Goal: Task Accomplishment & Management: Use online tool/utility

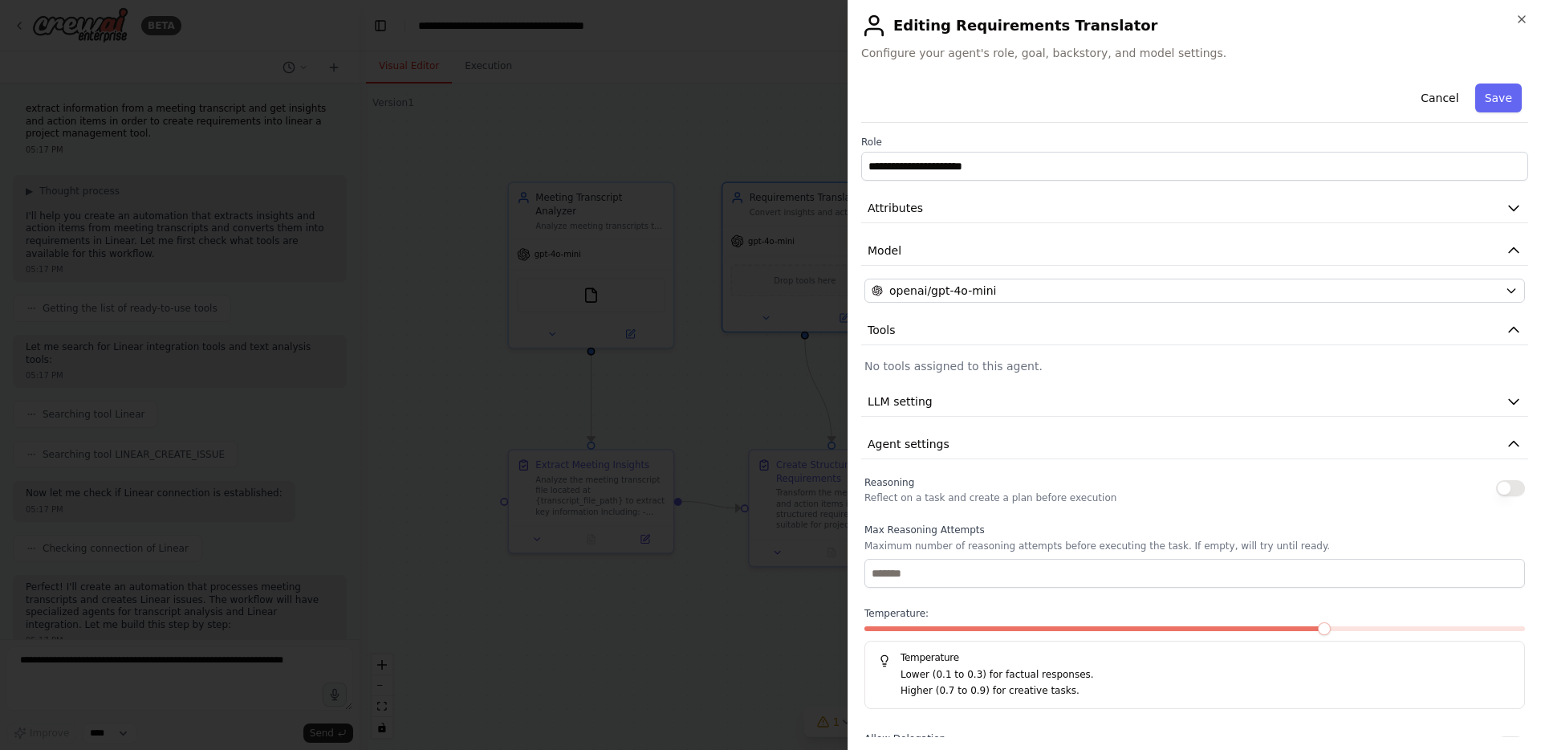
click at [712, 87] on div at bounding box center [770, 375] width 1541 height 750
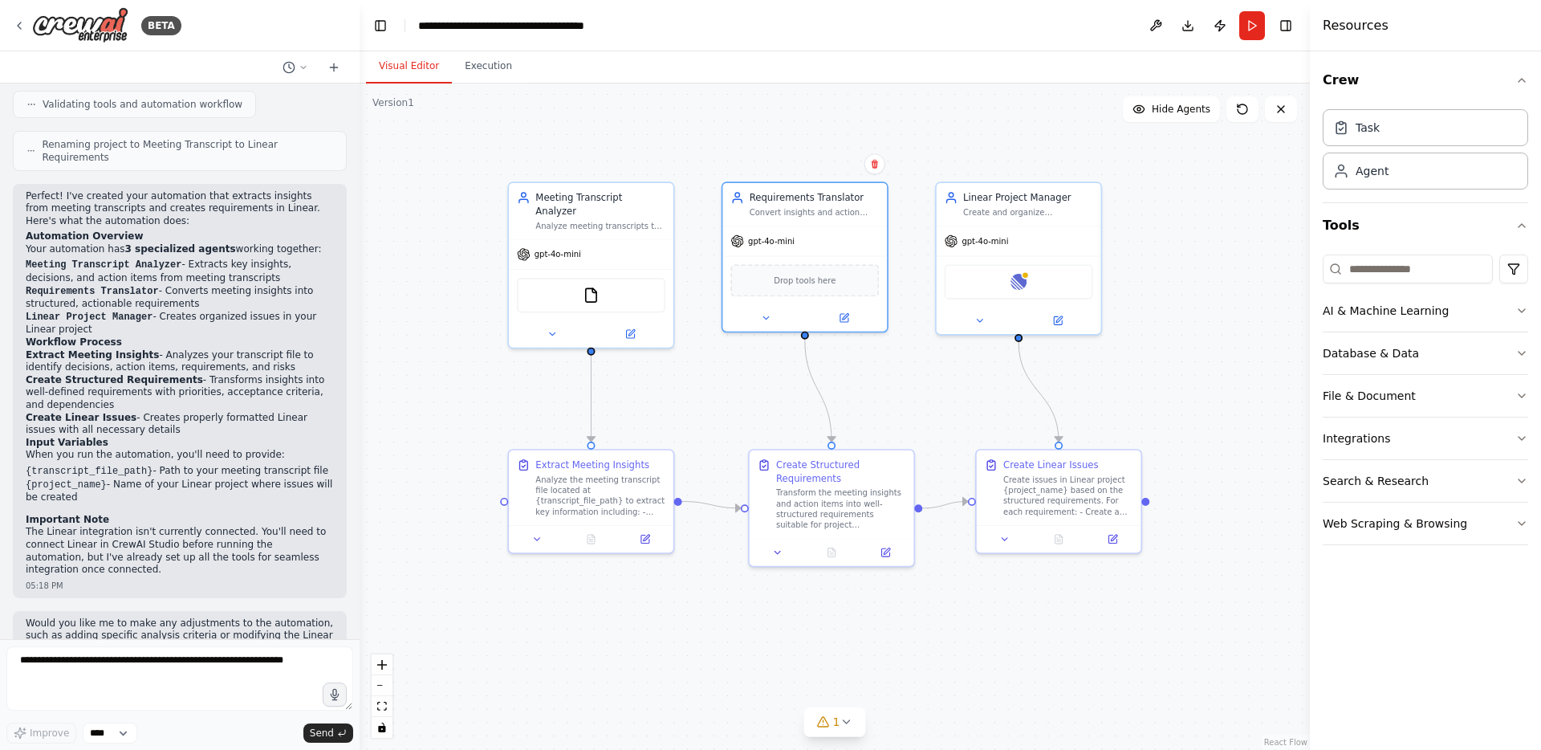
click at [1192, 222] on div ".deletable-edge-delete-btn { width: 20px; height: 20px; border: 0px solid #ffff…" at bounding box center [835, 416] width 950 height 666
click at [888, 18] on header "**********" at bounding box center [835, 25] width 950 height 51
click at [913, 244] on div ".deletable-edge-delete-btn { width: 20px; height: 20px; border: 0px solid #ffff…" at bounding box center [835, 416] width 950 height 666
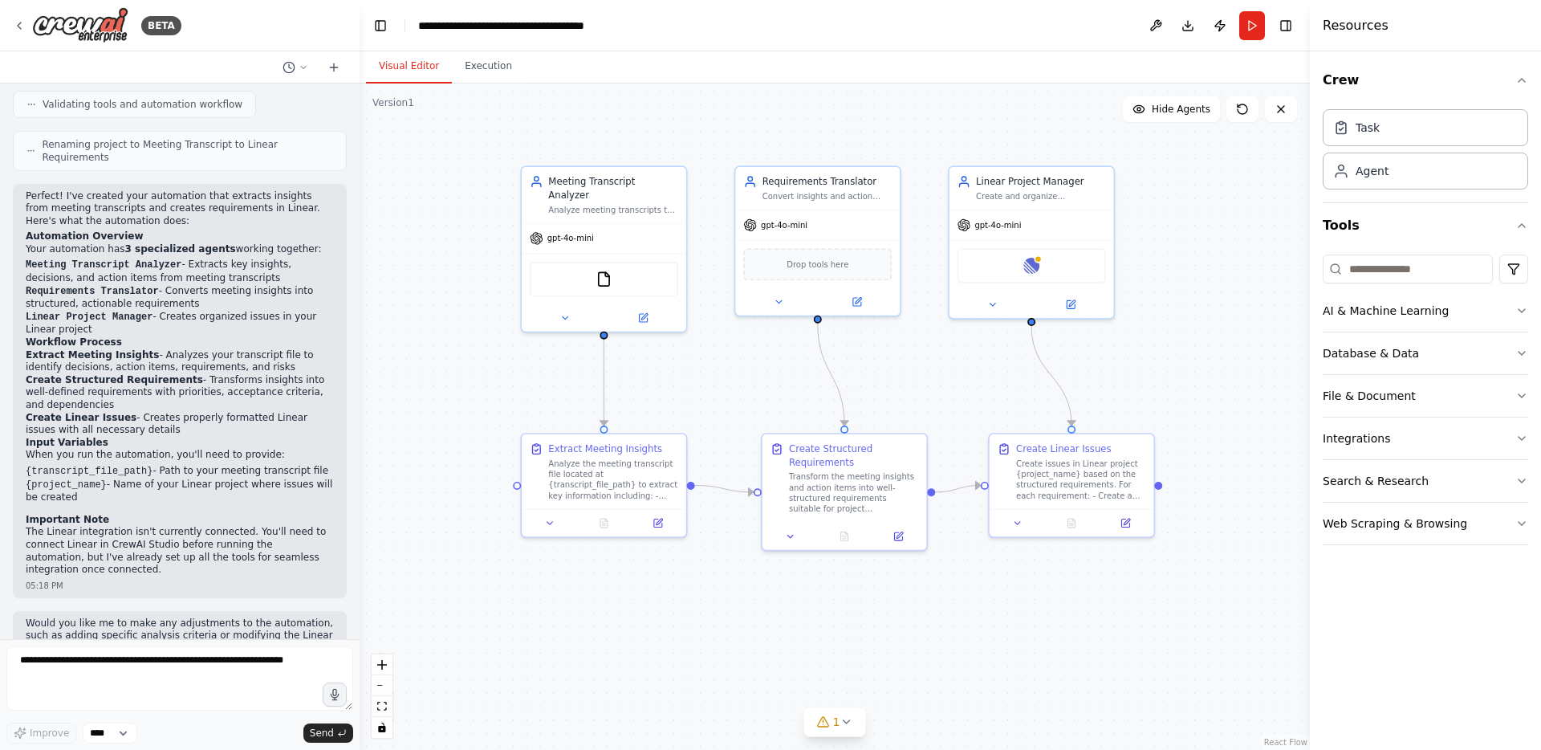
drag, startPoint x: 912, startPoint y: 246, endPoint x: 925, endPoint y: 230, distance: 19.9
click at [925, 230] on div ".deletable-edge-delete-btn { width: 20px; height: 20px; border: 0px solid #ffff…" at bounding box center [835, 416] width 950 height 666
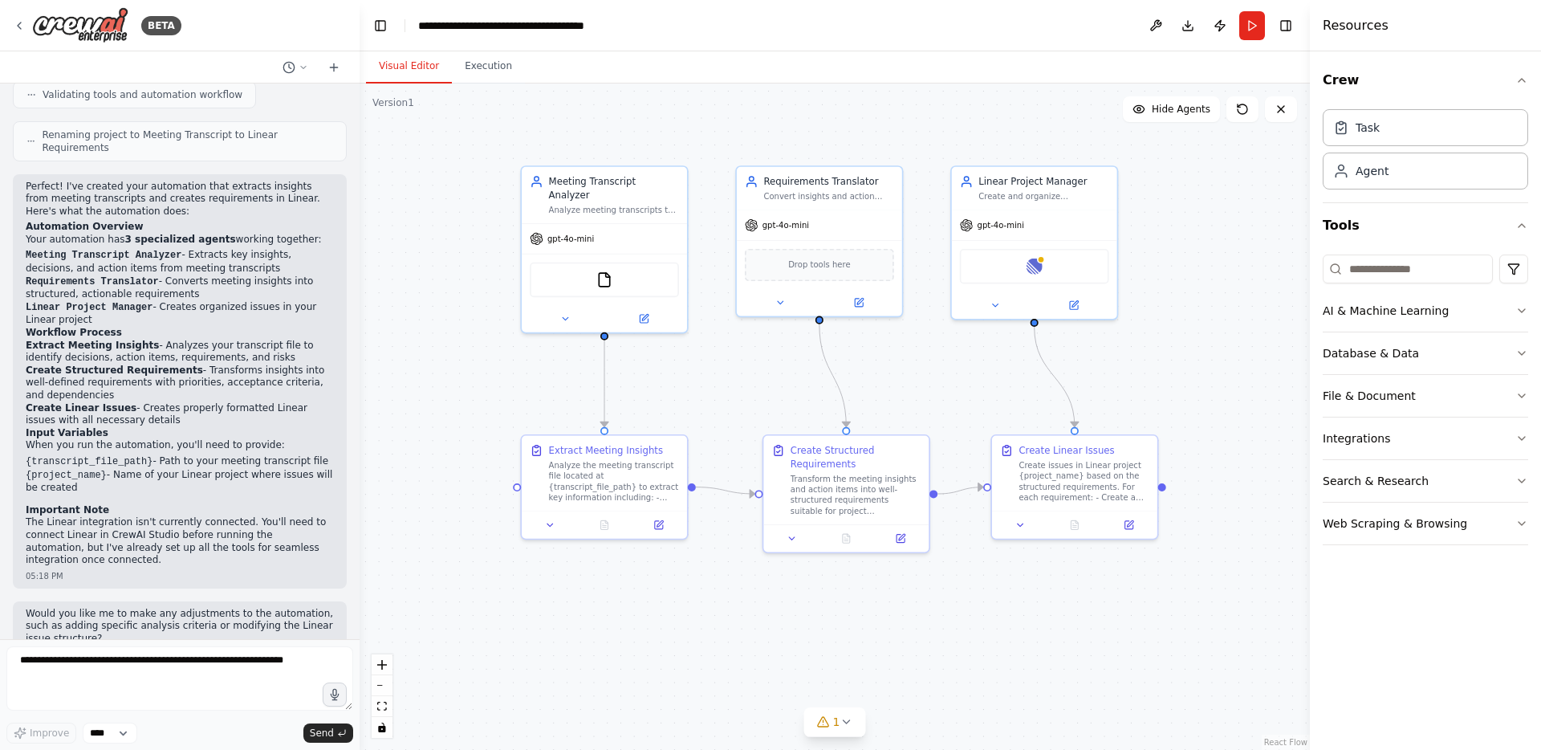
scroll to position [962, 0]
click at [1404, 272] on input at bounding box center [1408, 268] width 170 height 29
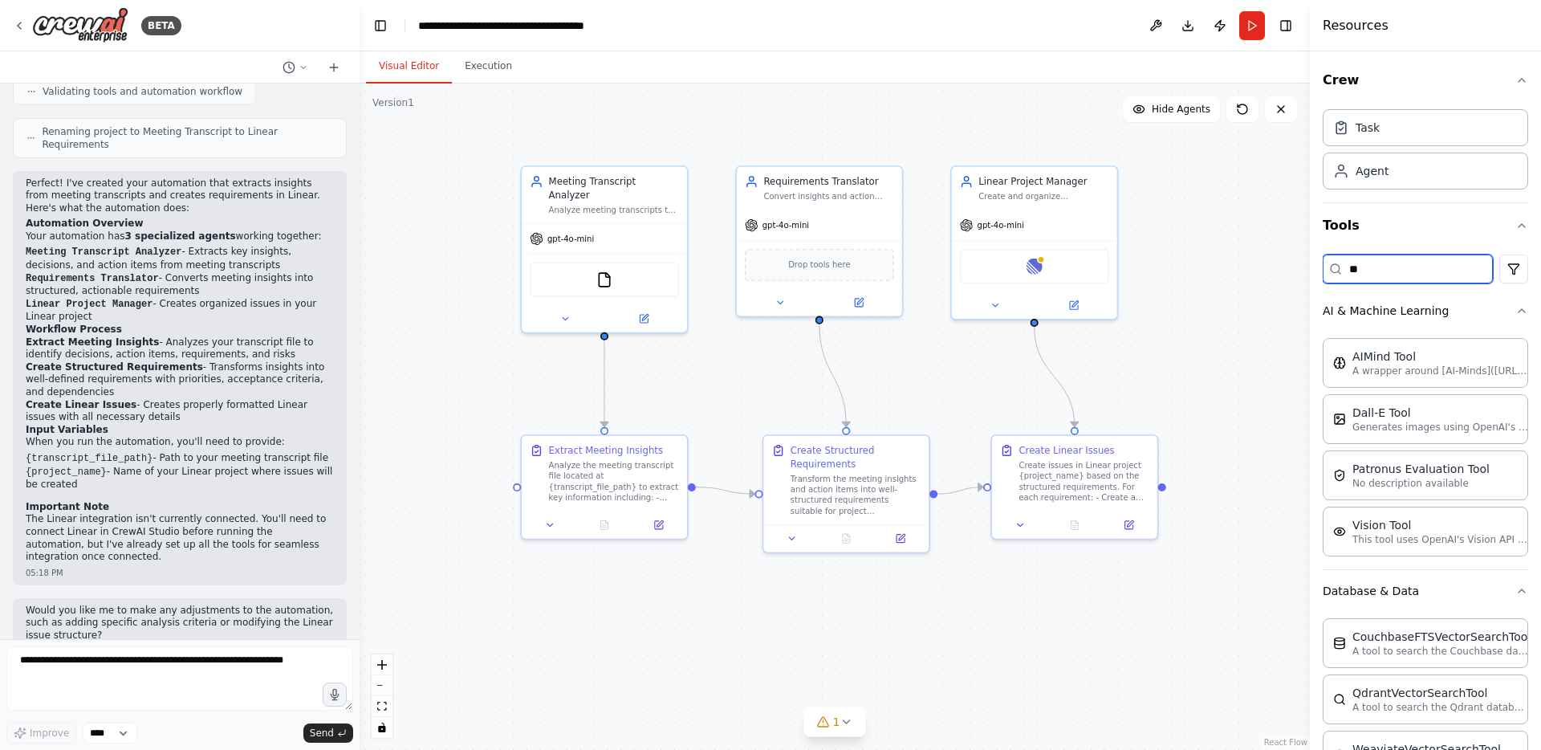
type input "*"
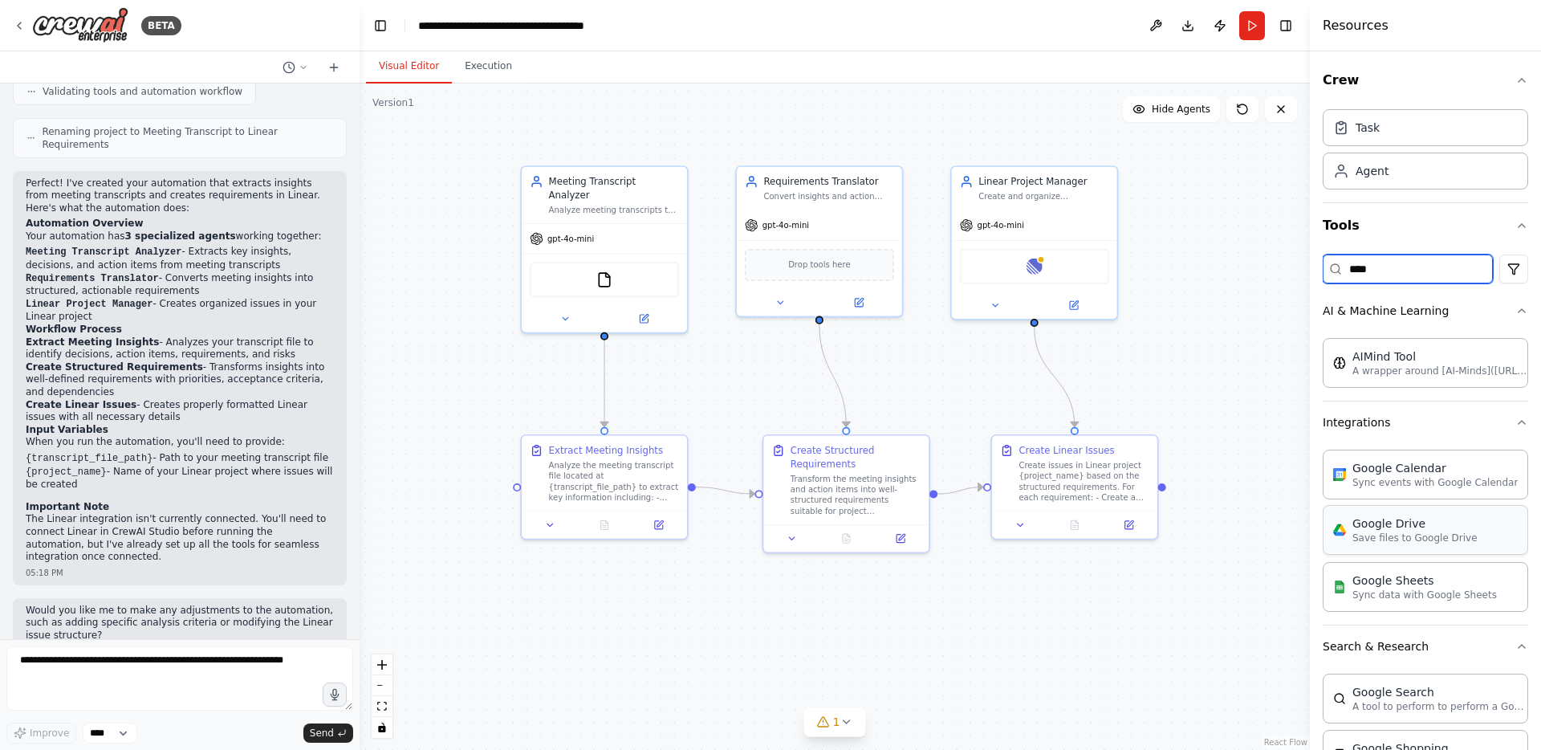
type input "****"
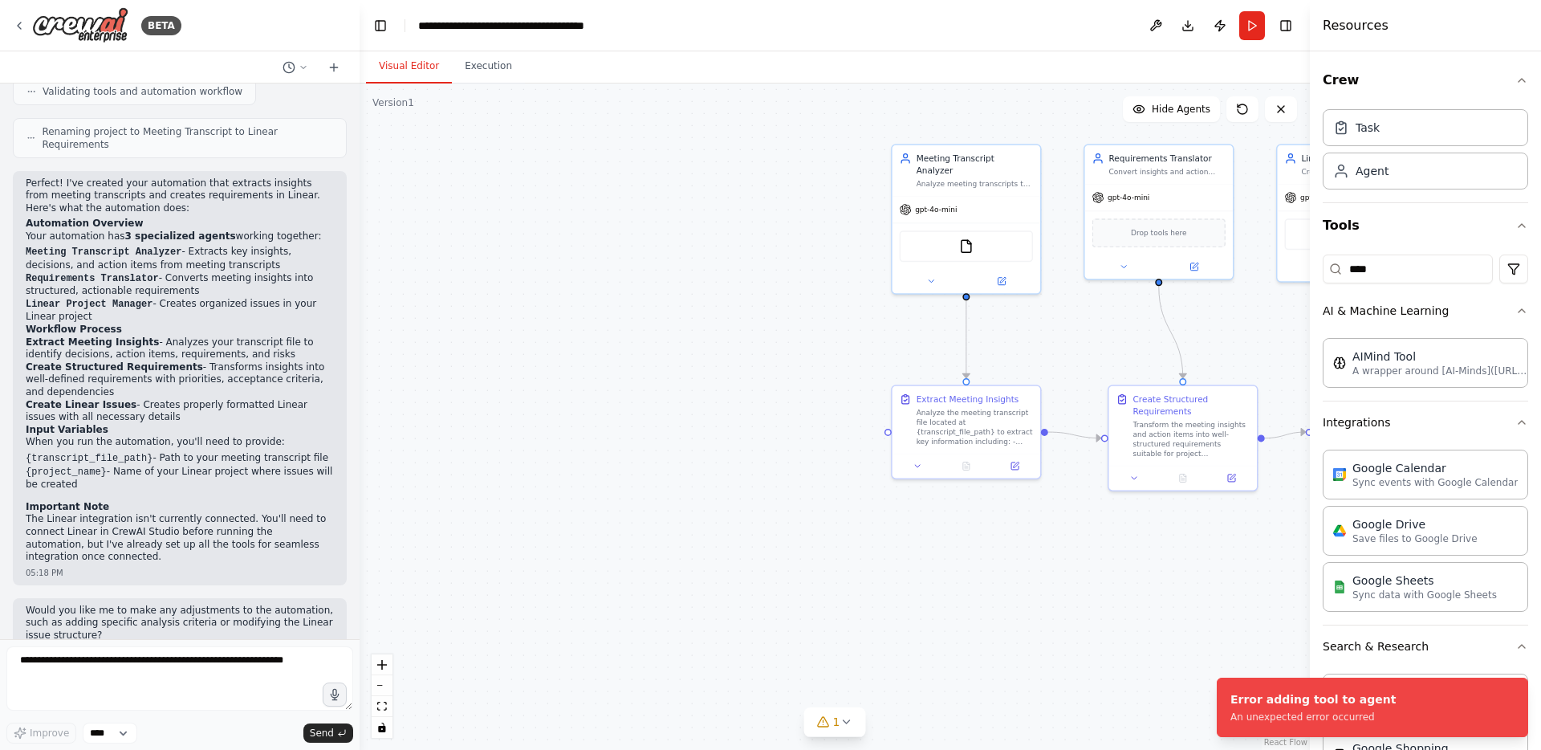
drag, startPoint x: 748, startPoint y: 592, endPoint x: 1077, endPoint y: 527, distance: 335.5
click at [1077, 527] on div ".deletable-edge-delete-btn { width: 20px; height: 20px; border: 0px solid #ffff…" at bounding box center [835, 416] width 950 height 666
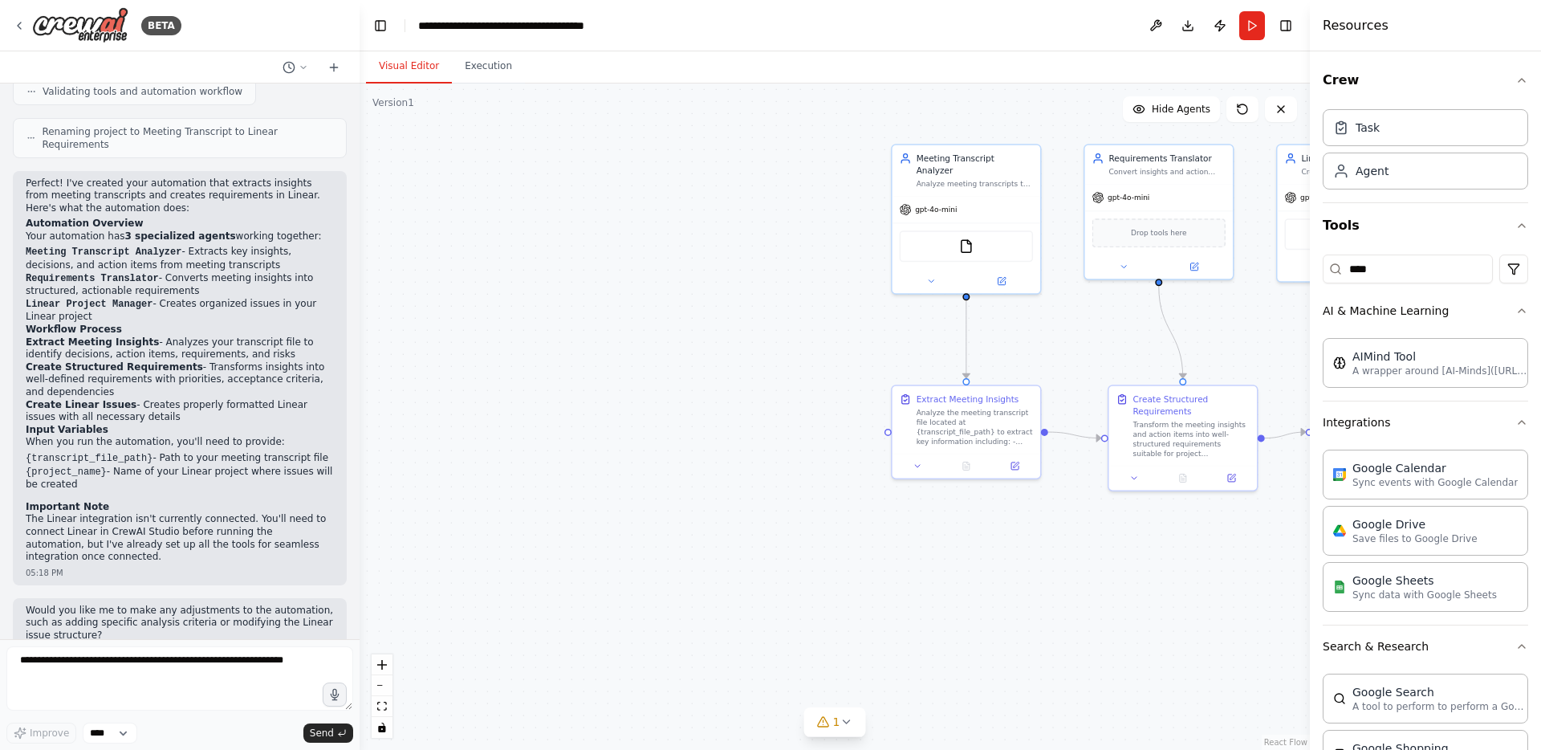
click at [660, 322] on div ".deletable-edge-delete-btn { width: 20px; height: 20px; border: 0px solid #ffff…" at bounding box center [835, 416] width 950 height 666
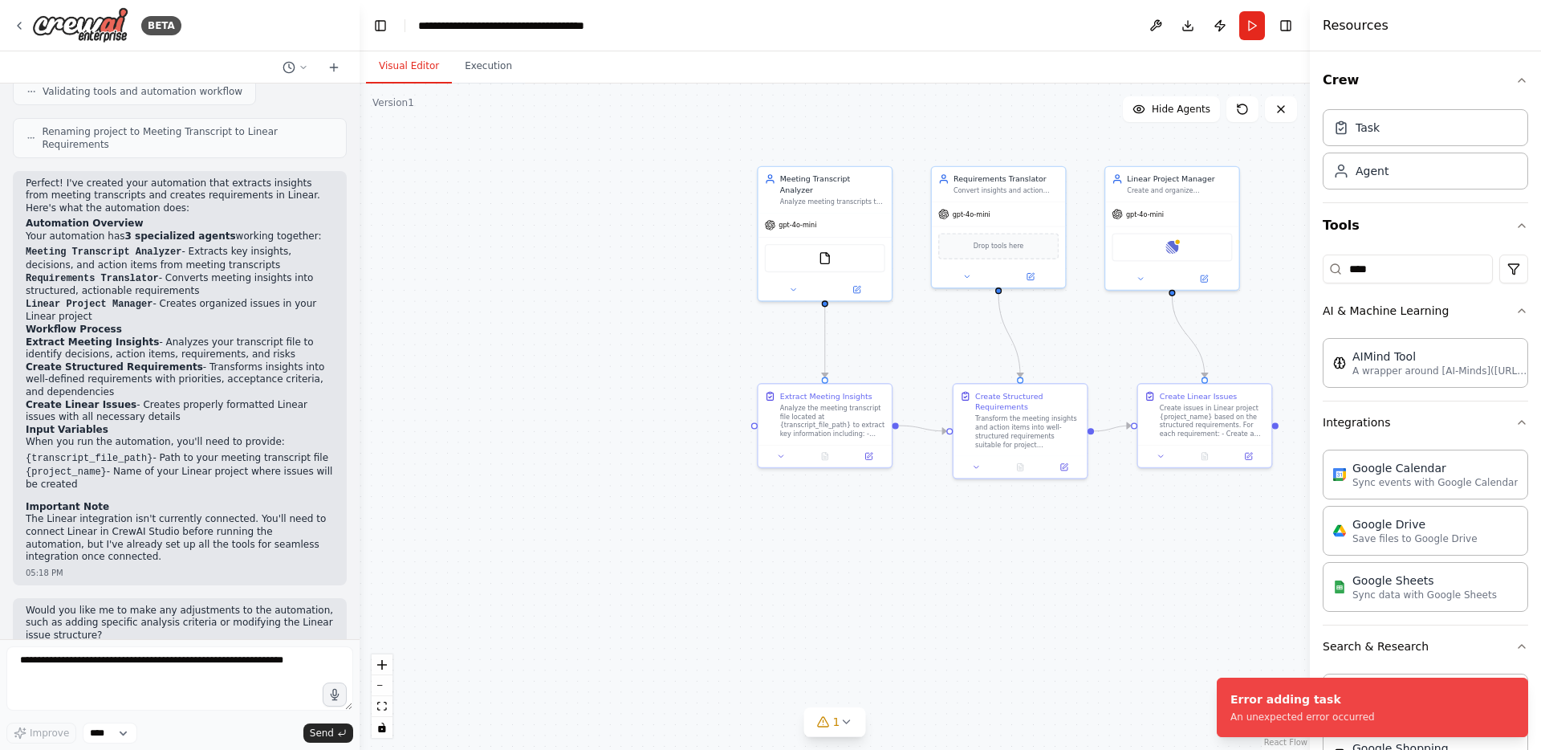
drag, startPoint x: 1107, startPoint y: 538, endPoint x: 949, endPoint y: 517, distance: 159.5
click at [952, 520] on div ".deletable-edge-delete-btn { width: 20px; height: 20px; border: 0px solid #ffff…" at bounding box center [835, 416] width 950 height 666
click at [1015, 254] on div "Drop tools here" at bounding box center [994, 243] width 121 height 26
click at [1010, 245] on span "Drop tools here" at bounding box center [995, 243] width 51 height 11
click at [1011, 242] on span "Drop tools here" at bounding box center [995, 243] width 51 height 11
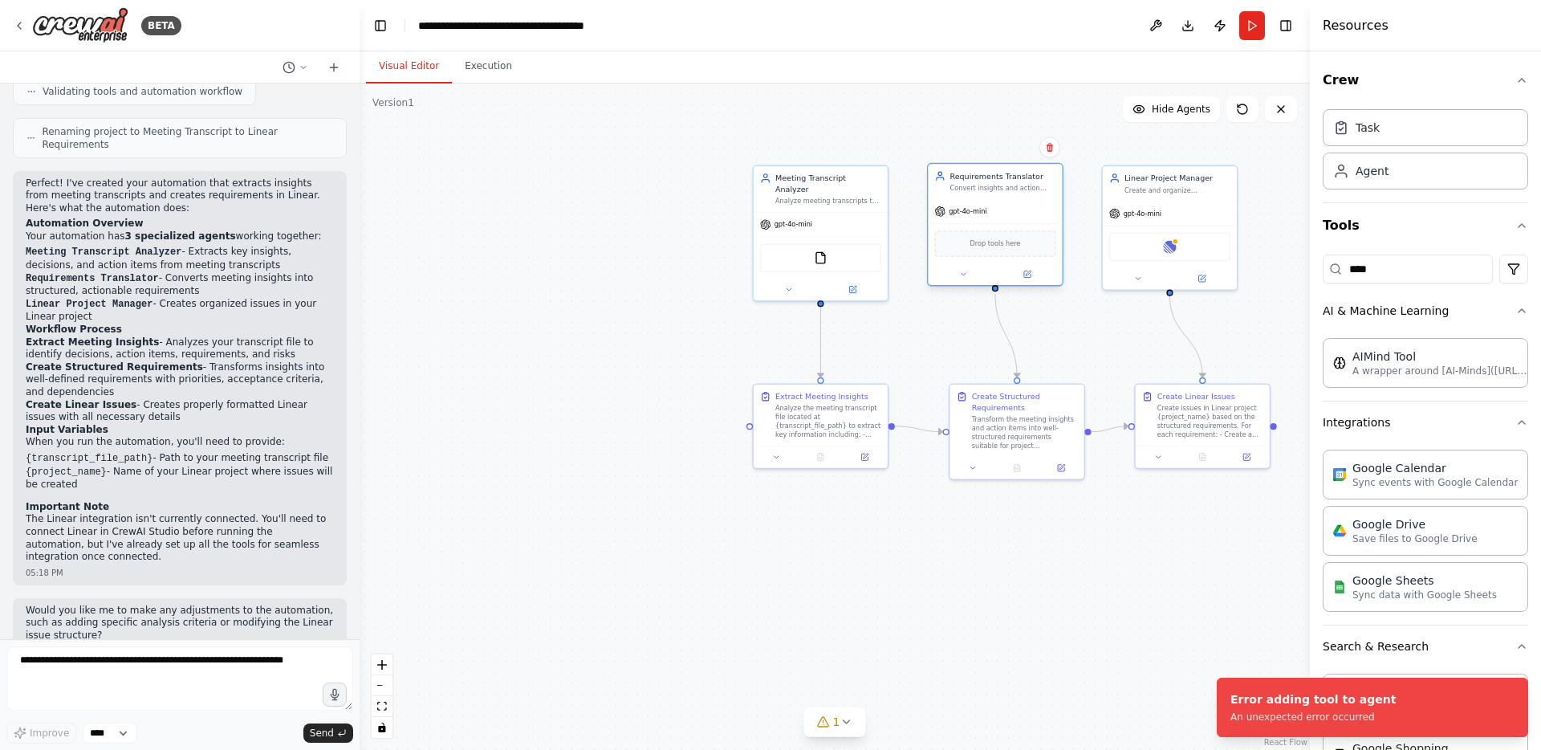
click at [1011, 242] on span "Drop tools here" at bounding box center [995, 243] width 51 height 11
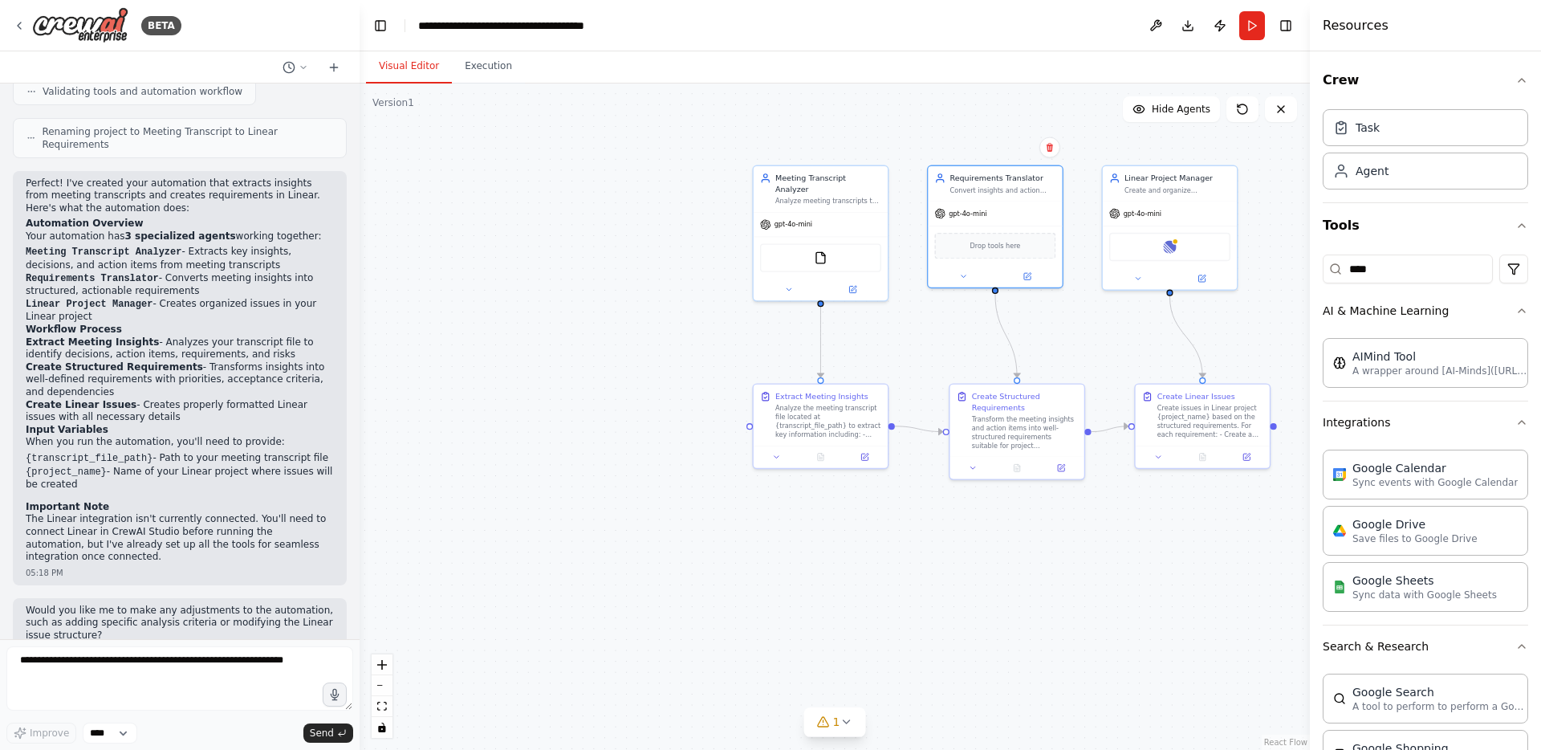
click at [1080, 539] on div ".deletable-edge-delete-btn { width: 20px; height: 20px; border: 0px solid #ffff…" at bounding box center [835, 416] width 950 height 666
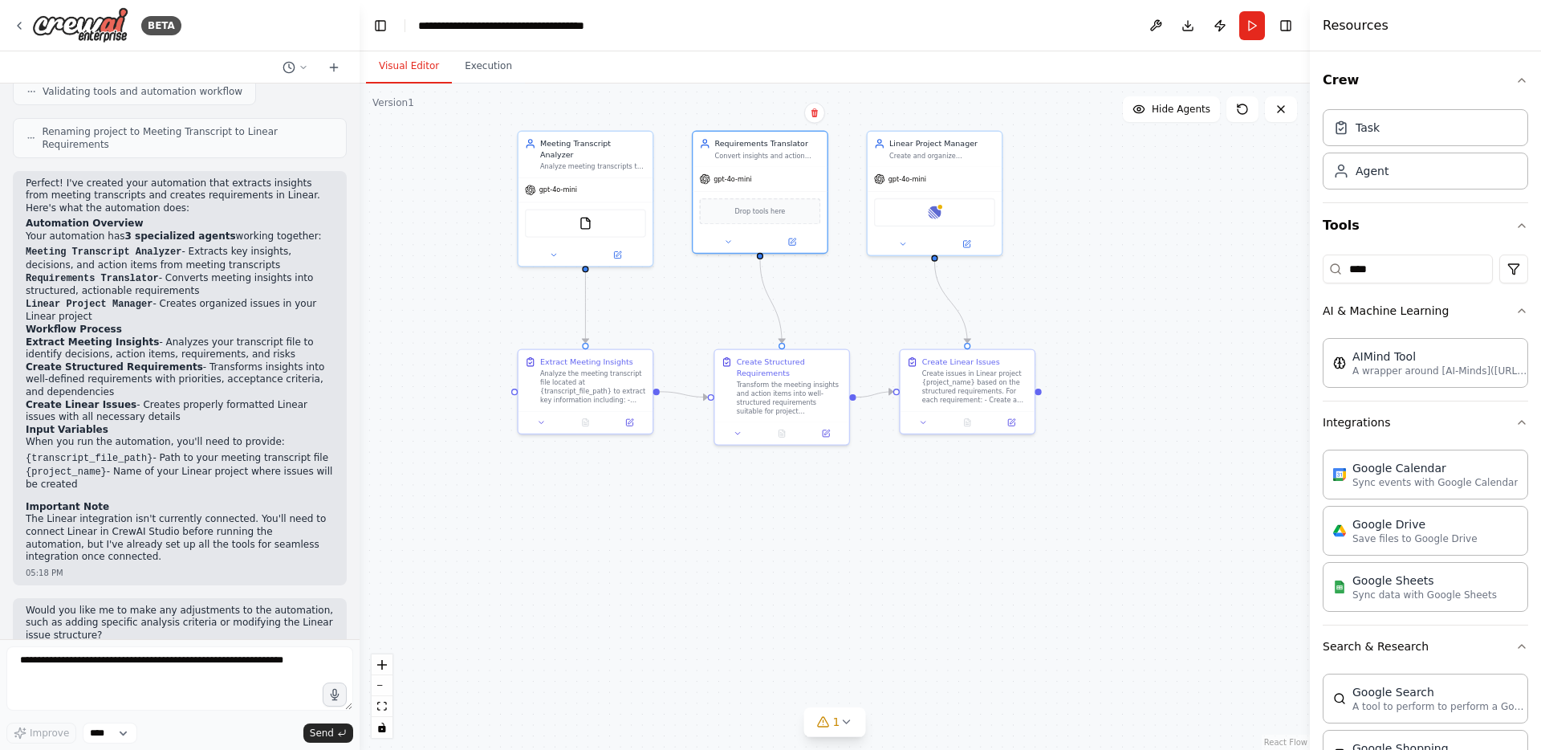
drag, startPoint x: 1121, startPoint y: 561, endPoint x: 877, endPoint y: 548, distance: 243.6
click at [878, 547] on div ".deletable-edge-delete-btn { width: 20px; height: 20px; border: 0px solid #ffff…" at bounding box center [835, 416] width 950 height 666
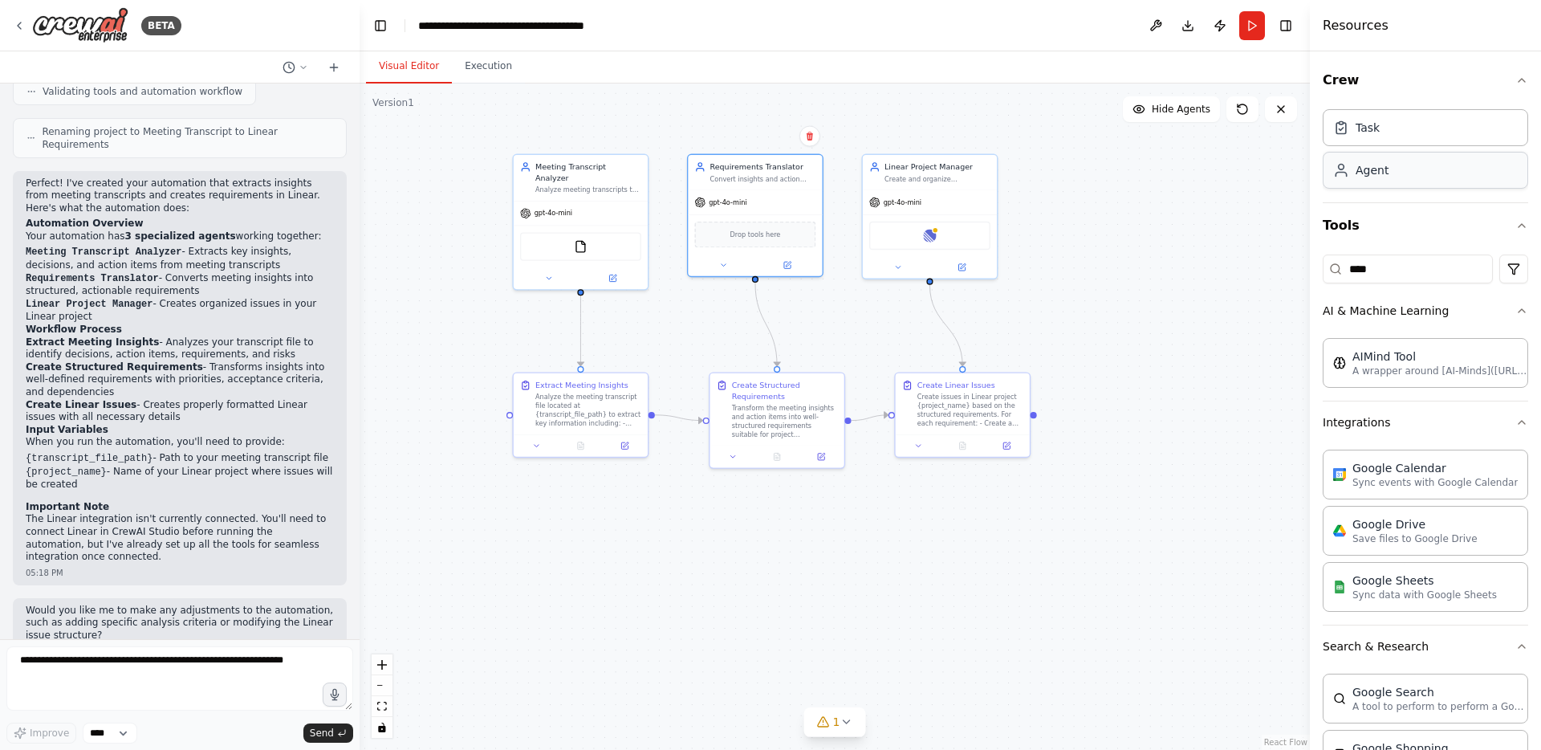
click at [1374, 171] on div "Agent" at bounding box center [1372, 170] width 33 height 16
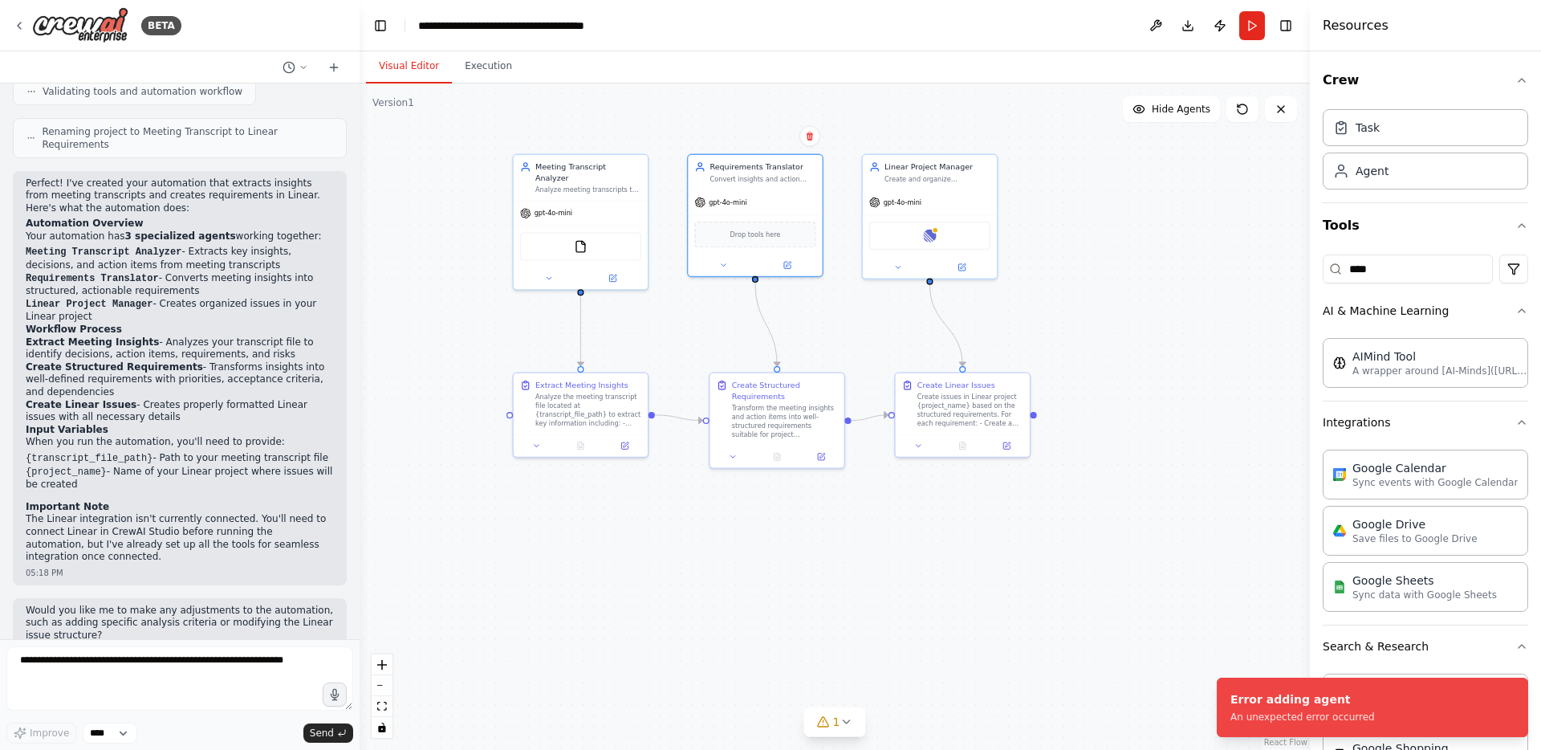
click at [1203, 614] on div ".deletable-edge-delete-btn { width: 20px; height: 20px; border: 0px solid #ffff…" at bounding box center [835, 416] width 950 height 666
click at [830, 729] on div "1" at bounding box center [828, 722] width 23 height 16
click at [994, 649] on icon at bounding box center [1000, 648] width 13 height 13
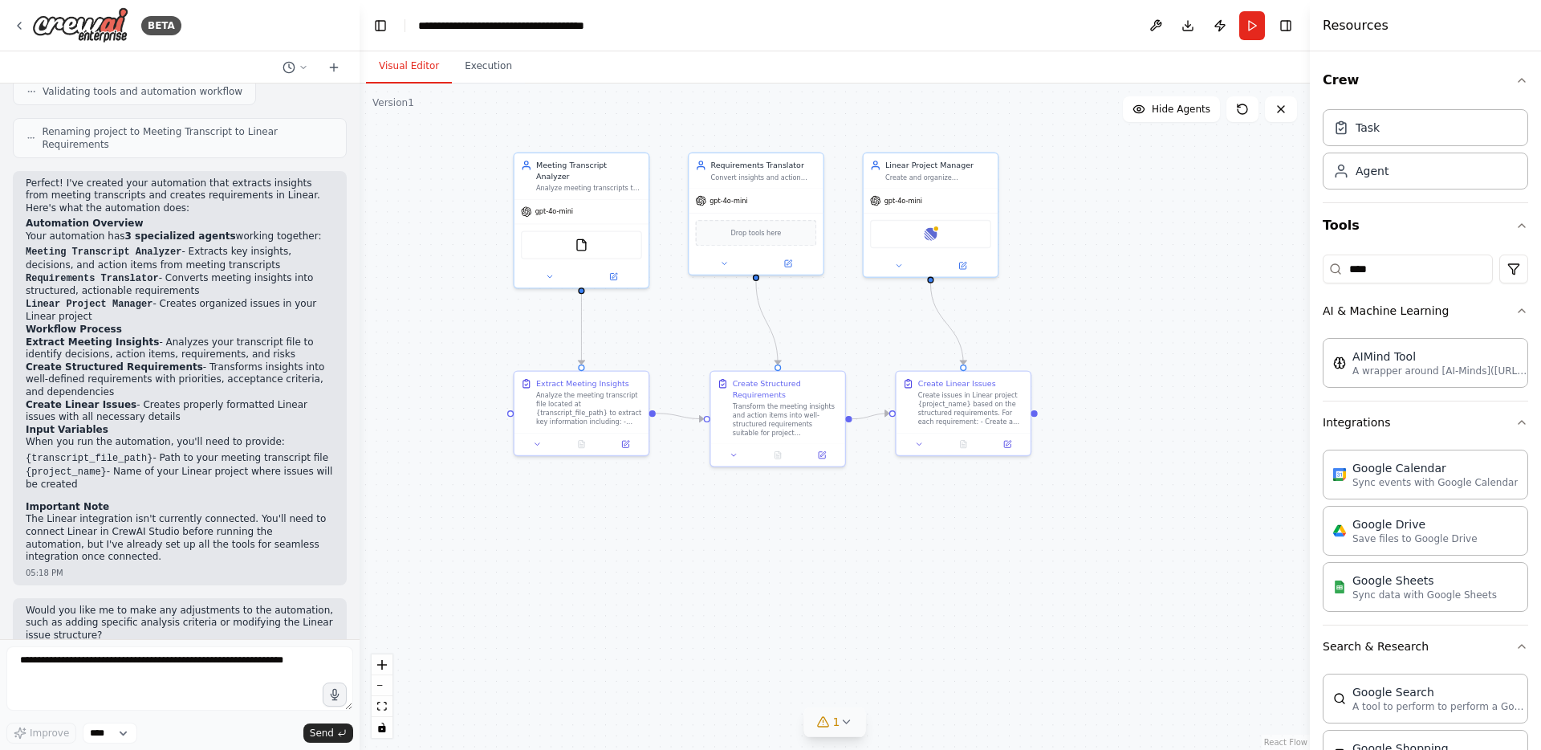
click at [1033, 584] on div ".deletable-edge-delete-btn { width: 20px; height: 20px; border: 0px solid #ffff…" at bounding box center [835, 416] width 950 height 666
click at [932, 236] on img at bounding box center [930, 232] width 13 height 13
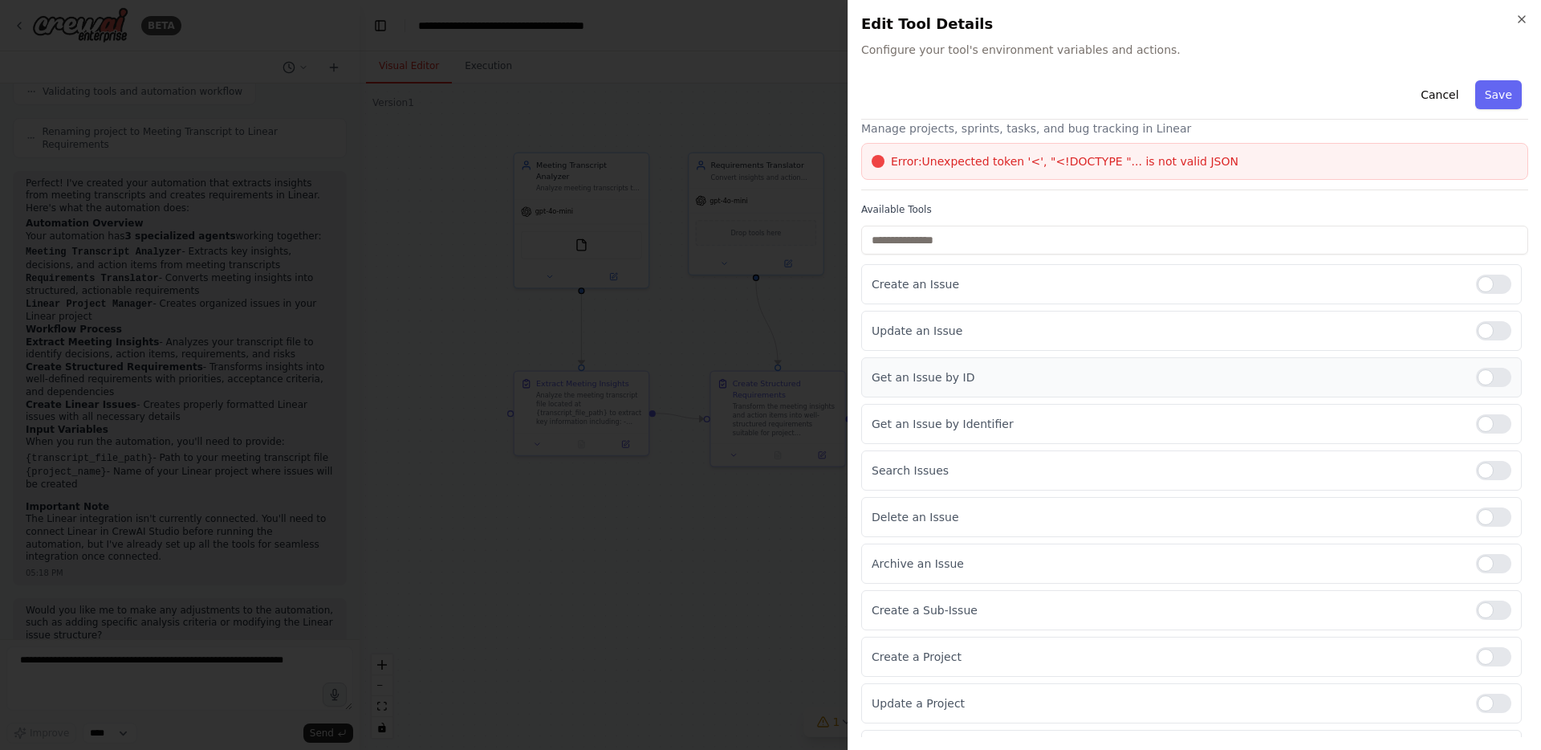
scroll to position [0, 0]
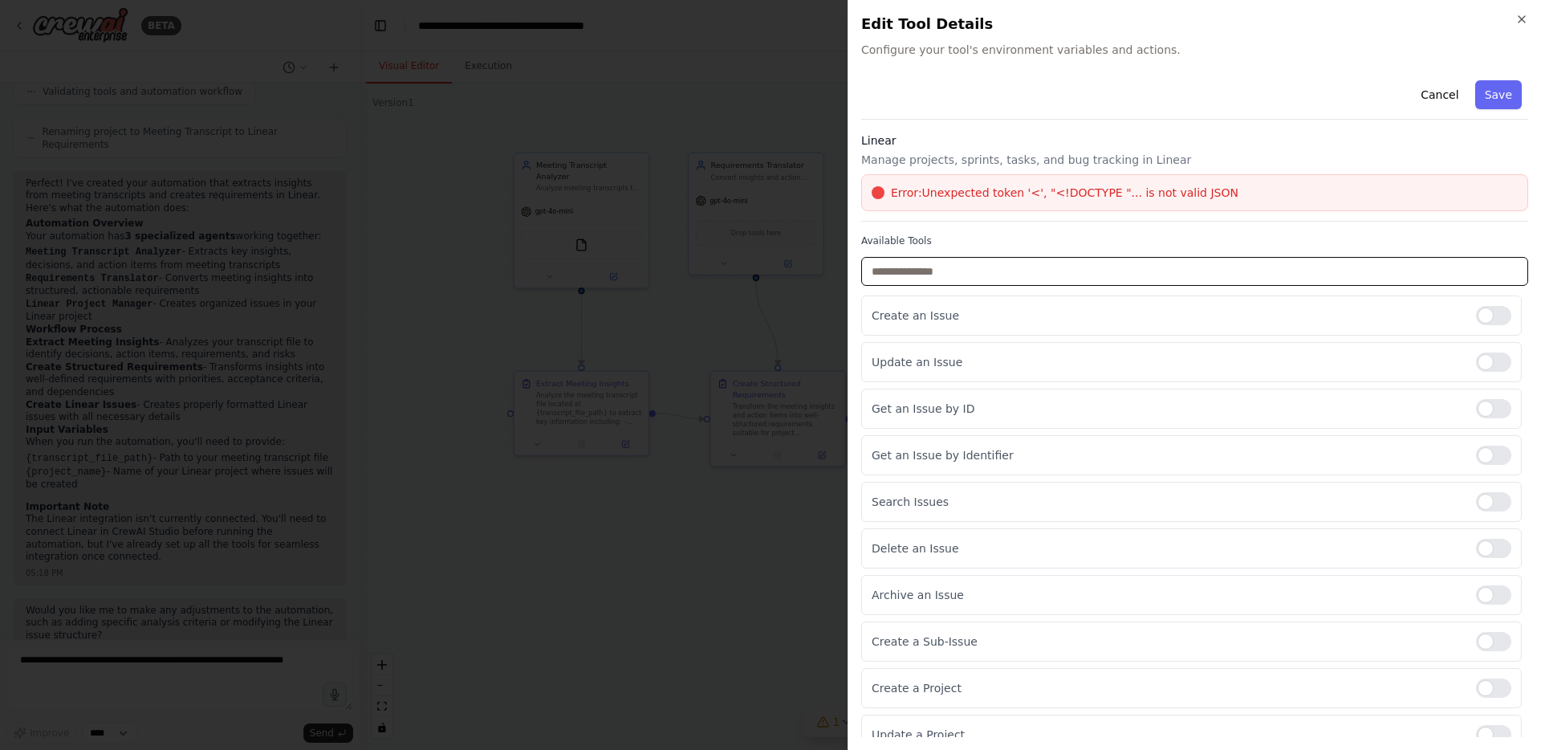
click at [999, 273] on input "text" at bounding box center [1194, 271] width 667 height 29
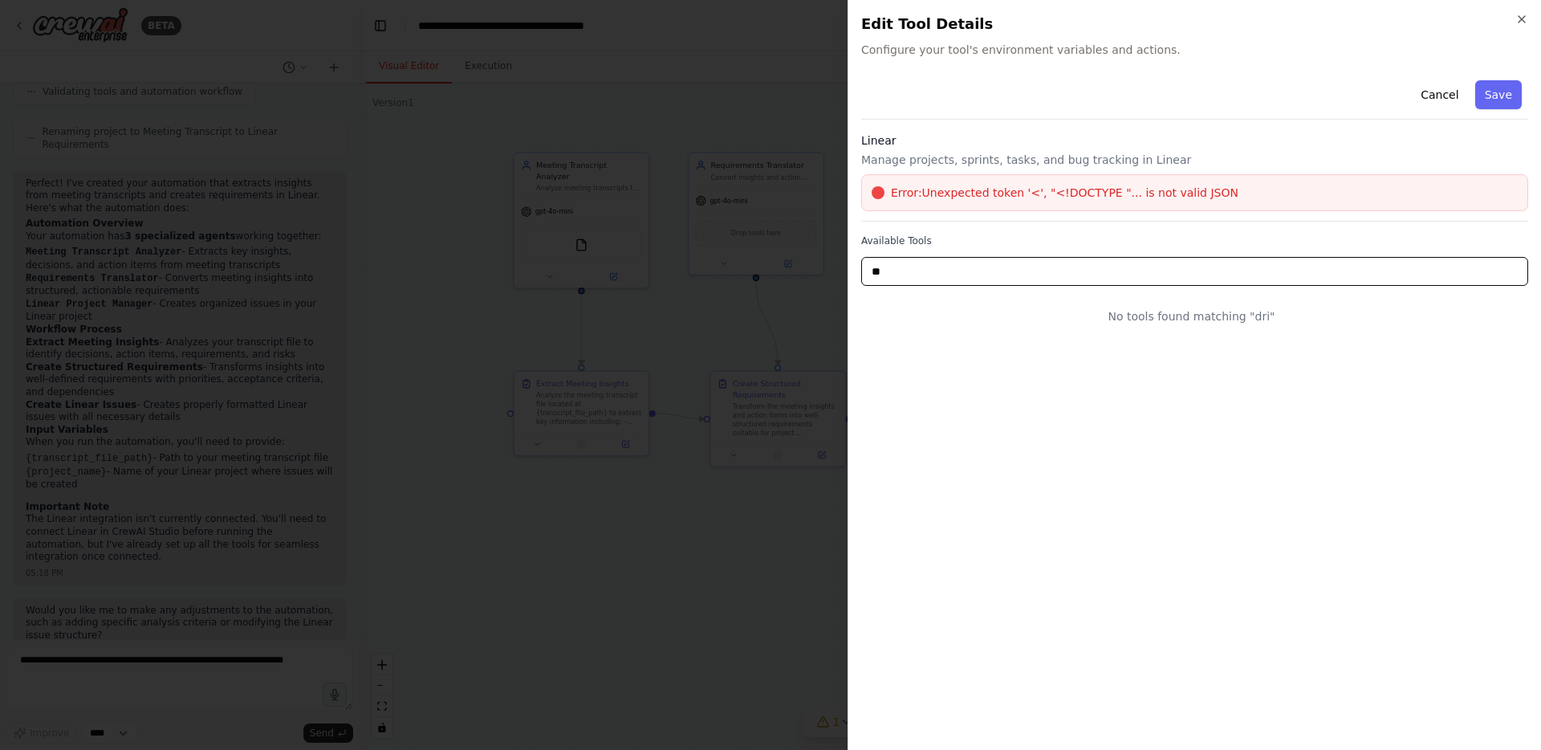
type input "*"
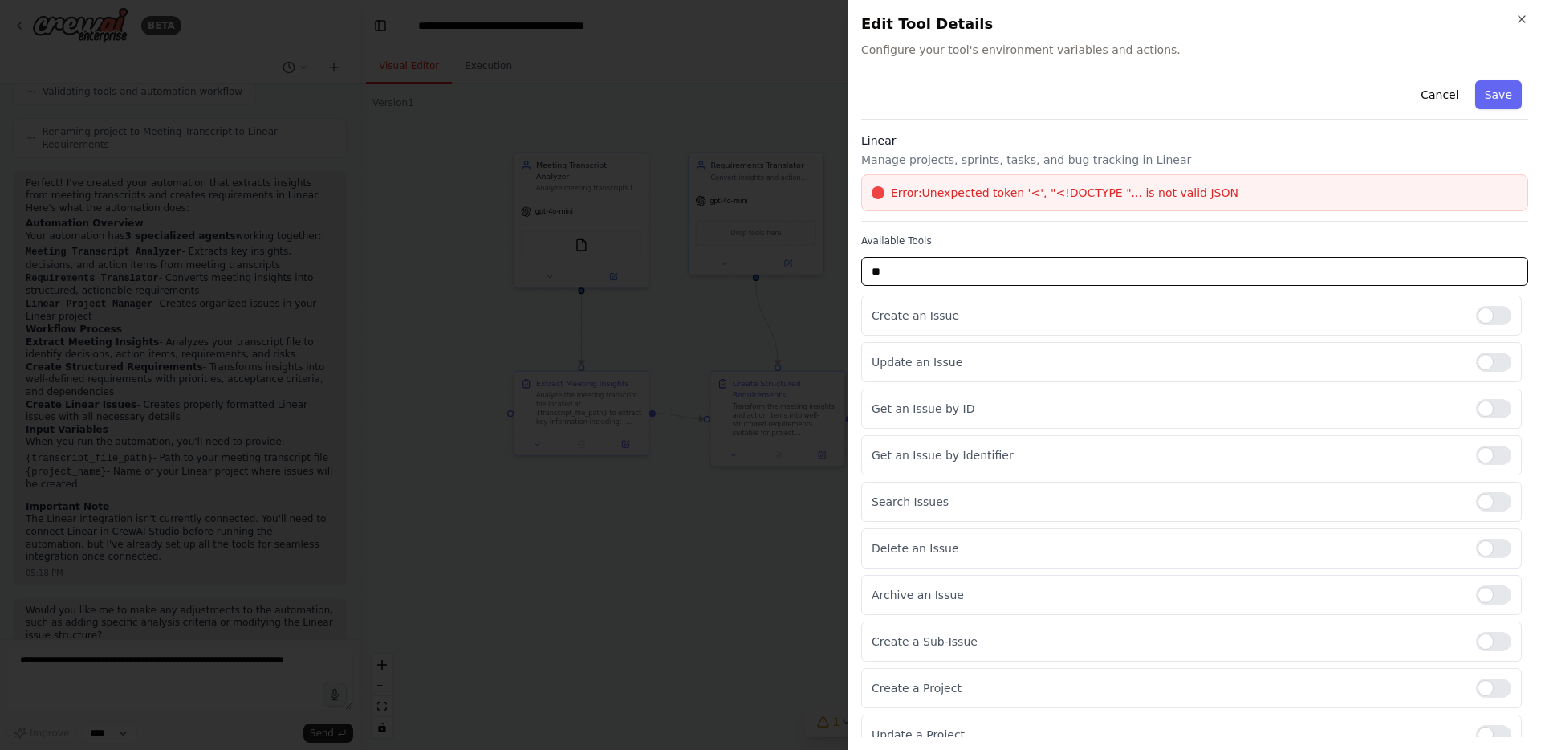
type input "*"
click at [1111, 311] on p "Create an Issue" at bounding box center [1168, 315] width 592 height 16
click at [1476, 362] on div at bounding box center [1493, 361] width 35 height 19
click at [1277, 128] on div "Cancel Save Linear Manage projects, sprints, tasks, and bug tracking in Linear …" at bounding box center [1194, 484] width 667 height 820
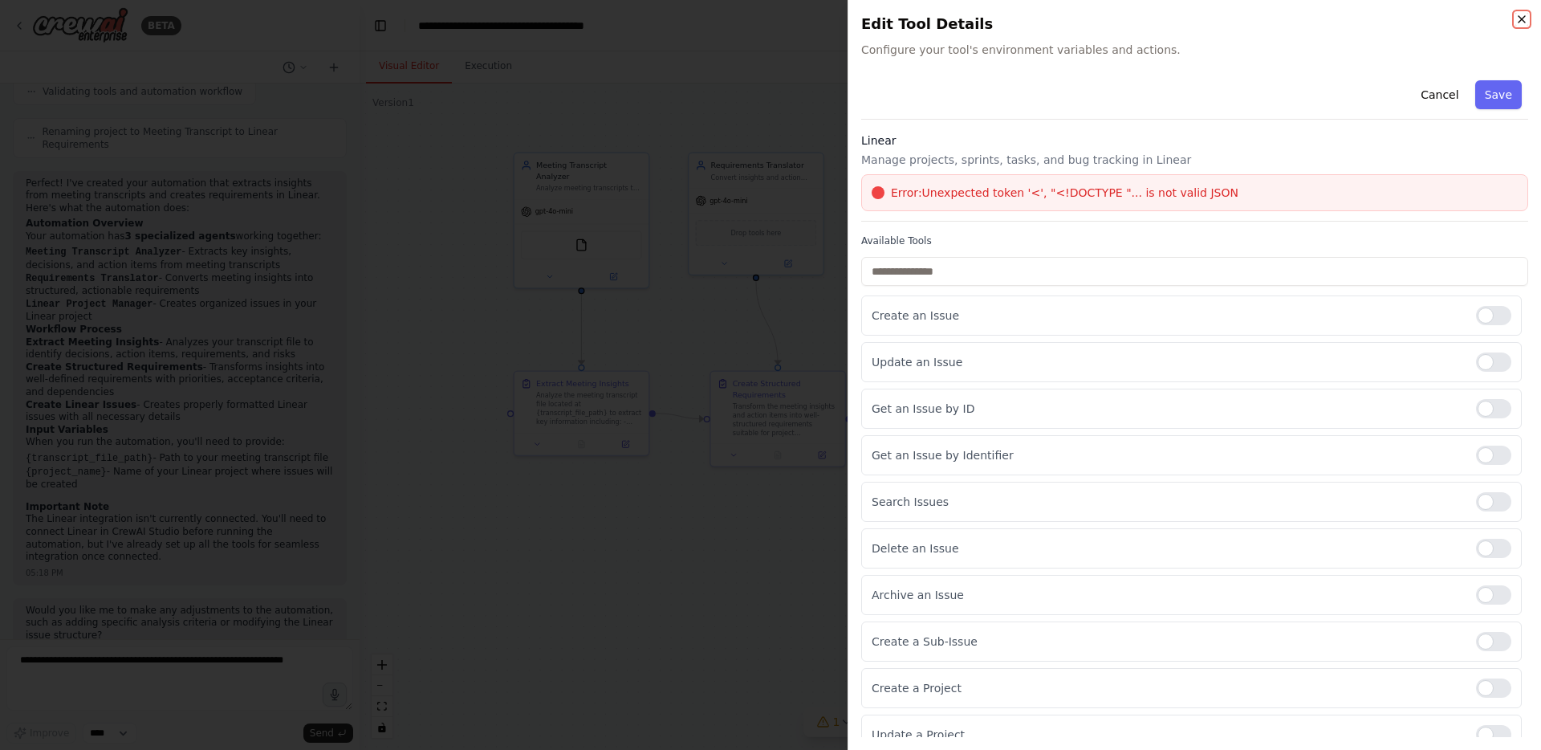
click at [1519, 20] on icon "button" at bounding box center [1522, 19] width 13 height 13
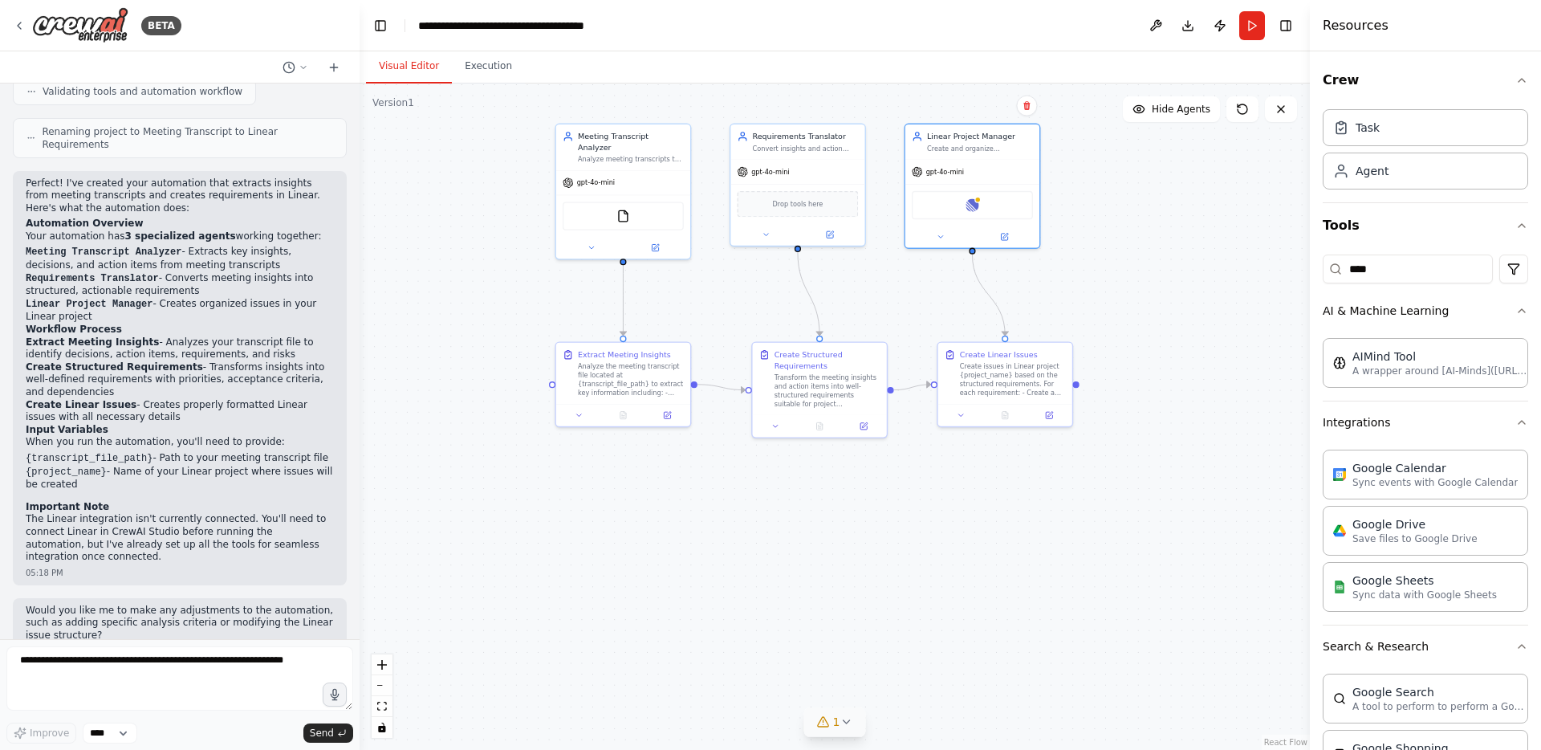
drag, startPoint x: 1068, startPoint y: 372, endPoint x: 1121, endPoint y: 338, distance: 63.5
click at [1121, 338] on div ".deletable-edge-delete-btn { width: 20px; height: 20px; border: 0px solid #ffff…" at bounding box center [835, 416] width 950 height 666
click at [1161, 25] on button at bounding box center [1156, 25] width 26 height 29
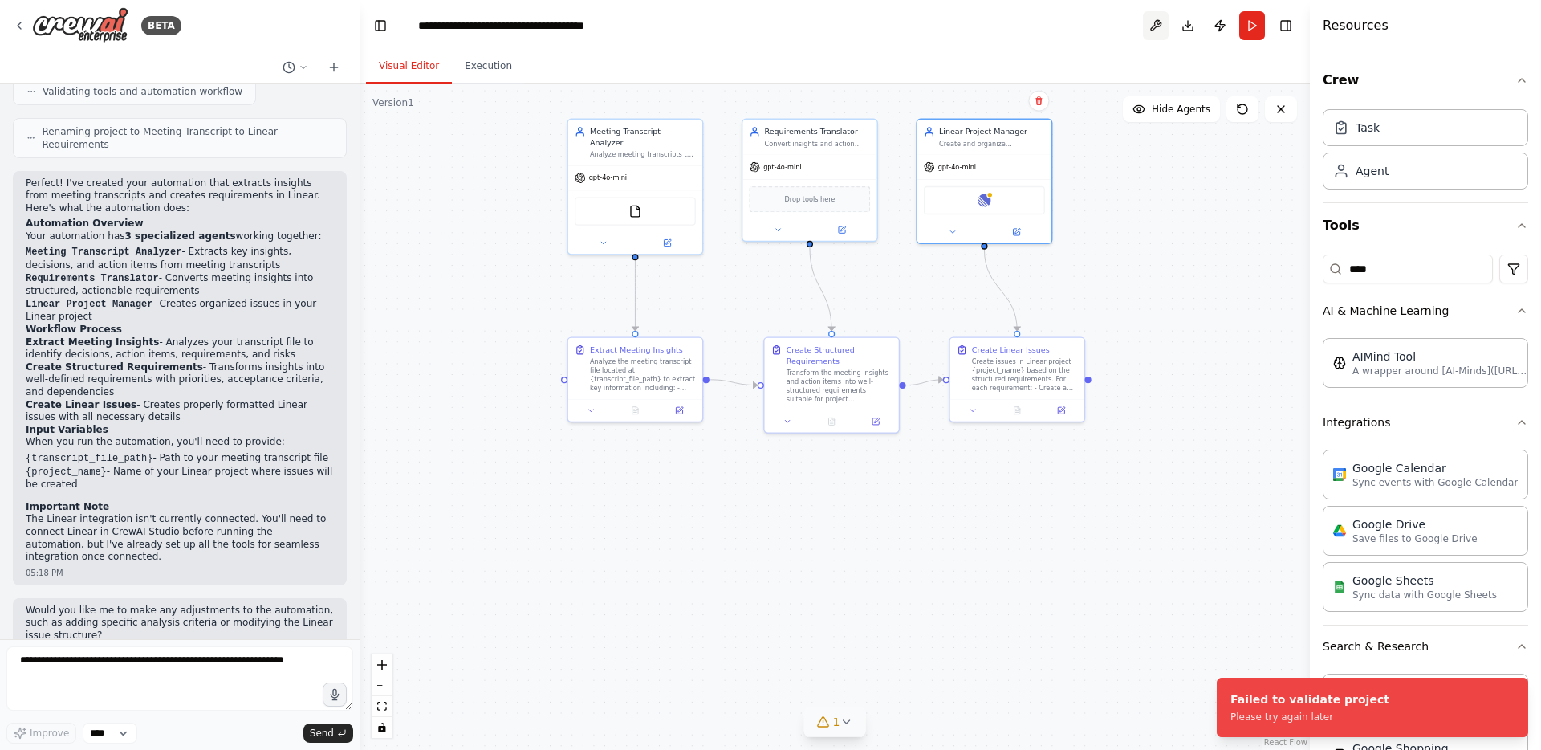
click at [1154, 21] on button at bounding box center [1156, 25] width 26 height 29
click at [1157, 26] on div at bounding box center [1156, 25] width 26 height 29
click at [1084, 39] on header "**********" at bounding box center [835, 25] width 950 height 51
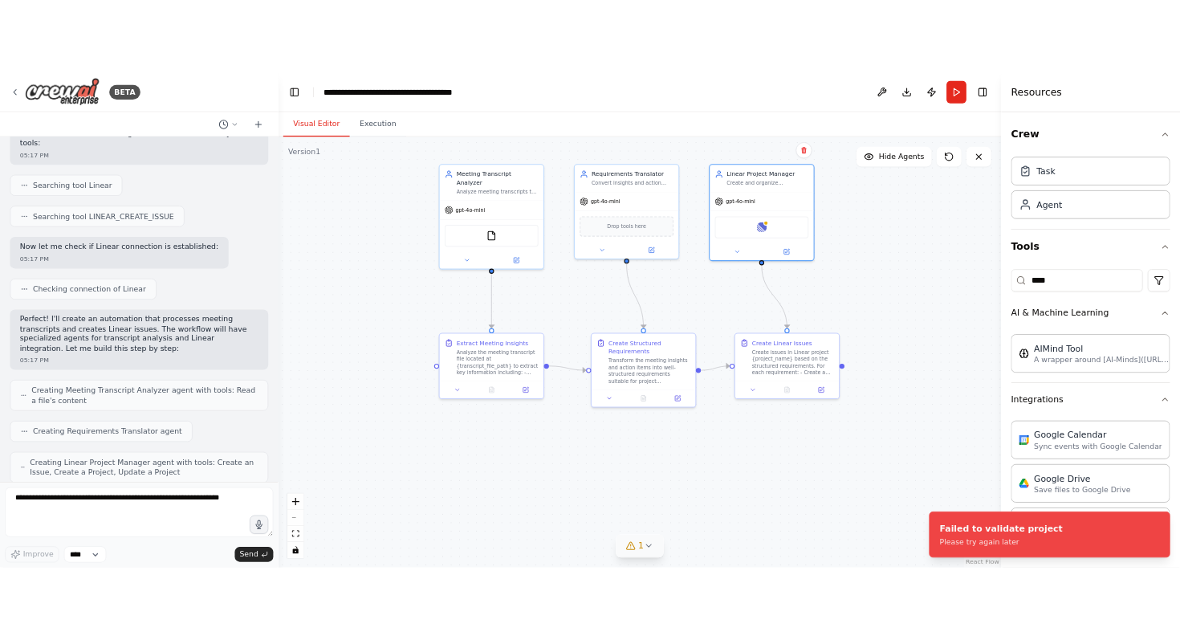
scroll to position [268, 0]
